Goal: Check status: Check status

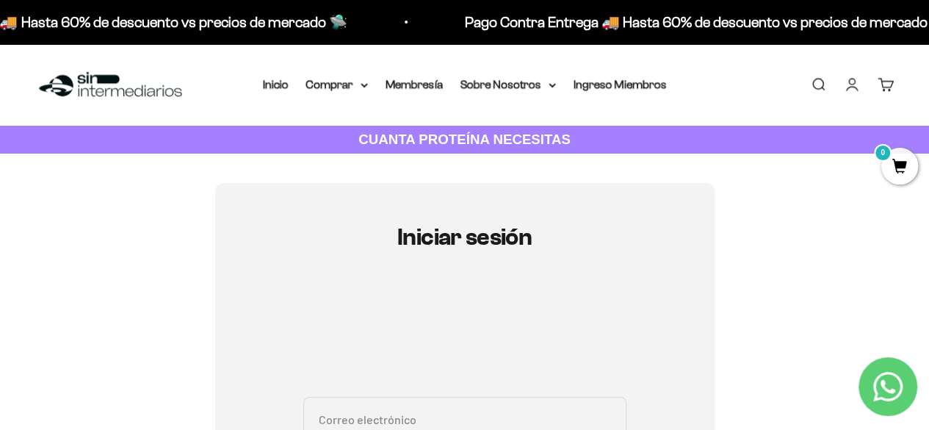
type input "[EMAIL_ADDRESS][DOMAIN_NAME]"
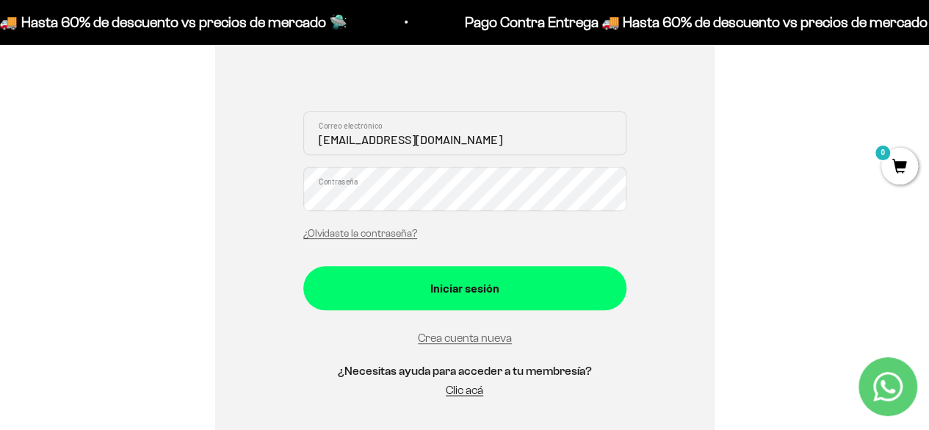
scroll to position [295, 0]
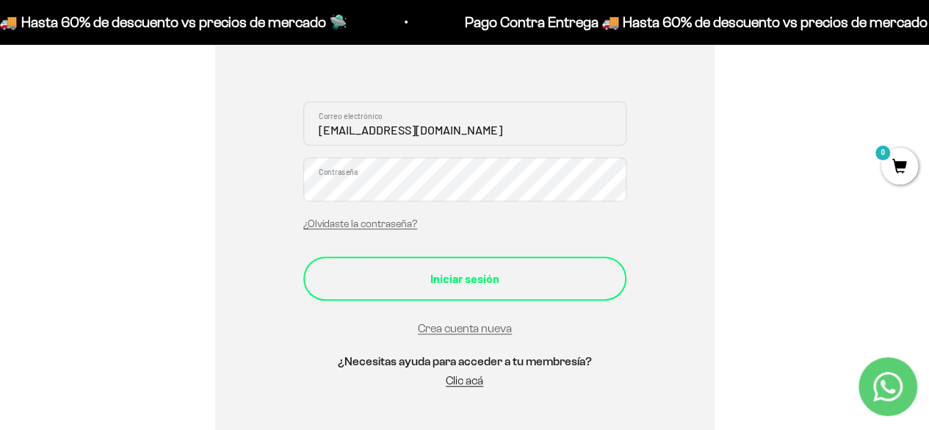
click at [360, 286] on div "Iniciar sesión" at bounding box center [465, 278] width 264 height 19
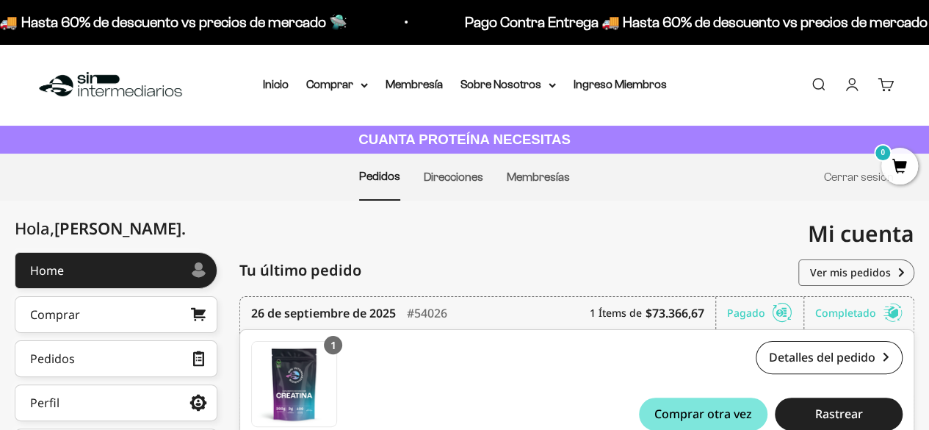
click at [847, 87] on link "Cuenta" at bounding box center [852, 84] width 16 height 16
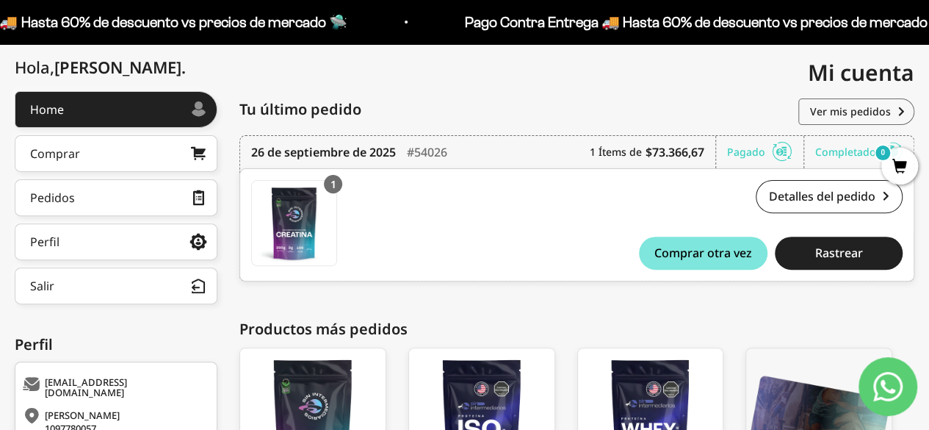
drag, startPoint x: 939, startPoint y: 88, endPoint x: 938, endPoint y: 174, distance: 85.9
click at [929, 174] on html "Ir al contenido Pago Contra Entrega 🚚 Hasta 60% de descuento vs precios de merc…" at bounding box center [464, 234] width 929 height 791
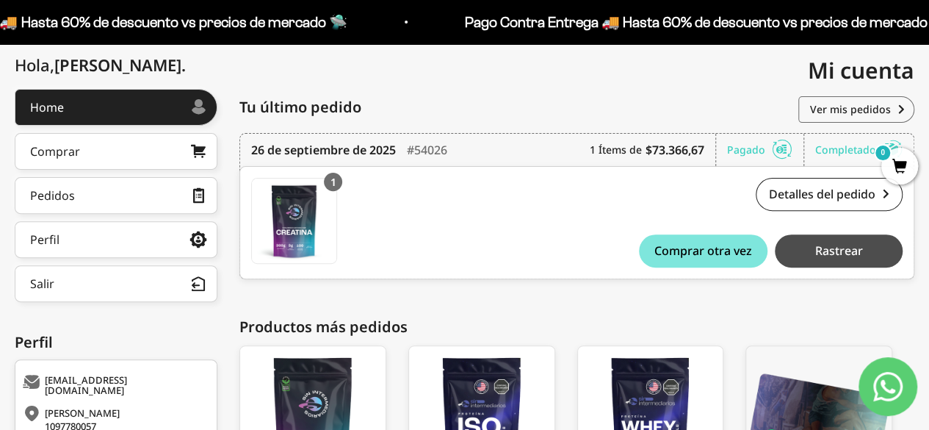
click at [822, 237] on button "Rastrear" at bounding box center [839, 250] width 128 height 33
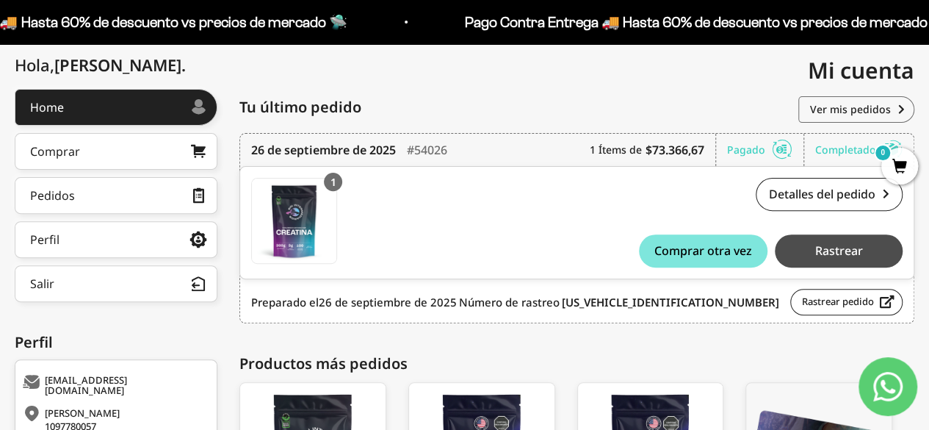
click at [842, 253] on span "Rastrear" at bounding box center [838, 250] width 48 height 12
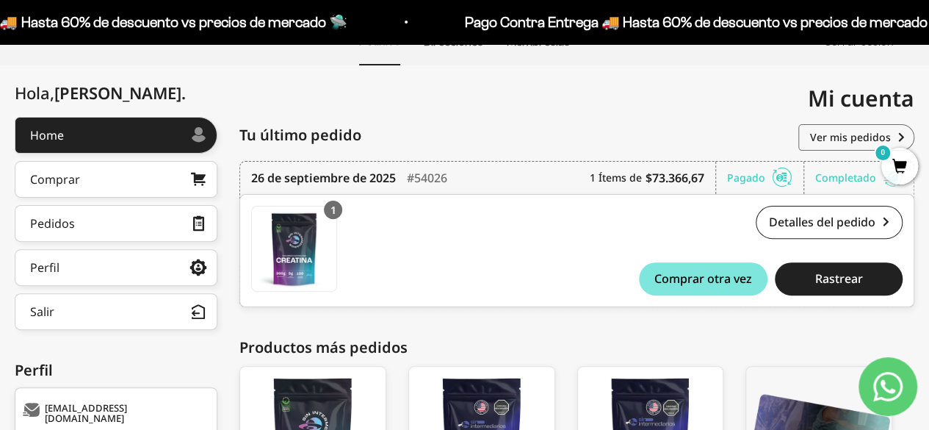
scroll to position [134, 0]
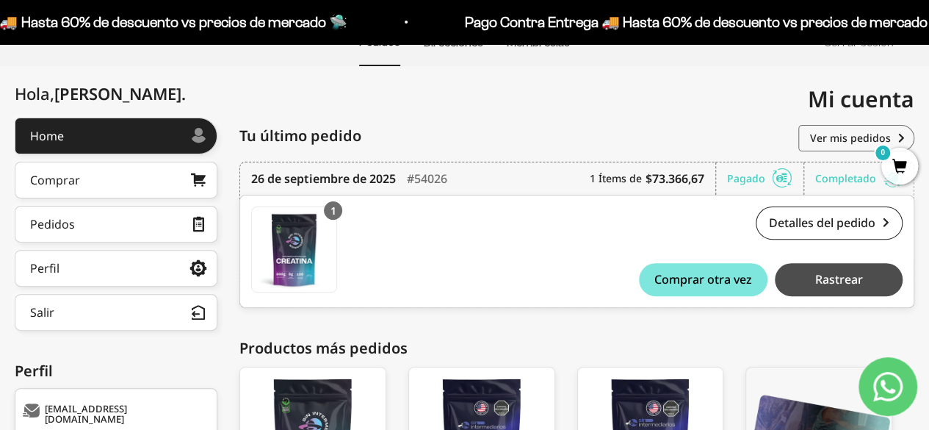
click at [827, 282] on span "Rastrear" at bounding box center [838, 279] width 48 height 12
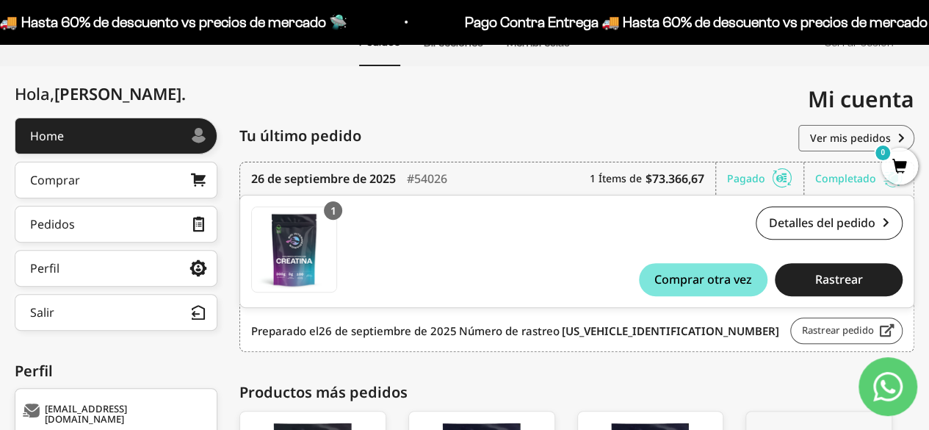
click at [847, 317] on link "Rastrear pedido" at bounding box center [846, 330] width 112 height 26
